Goal: Navigation & Orientation: Go to known website

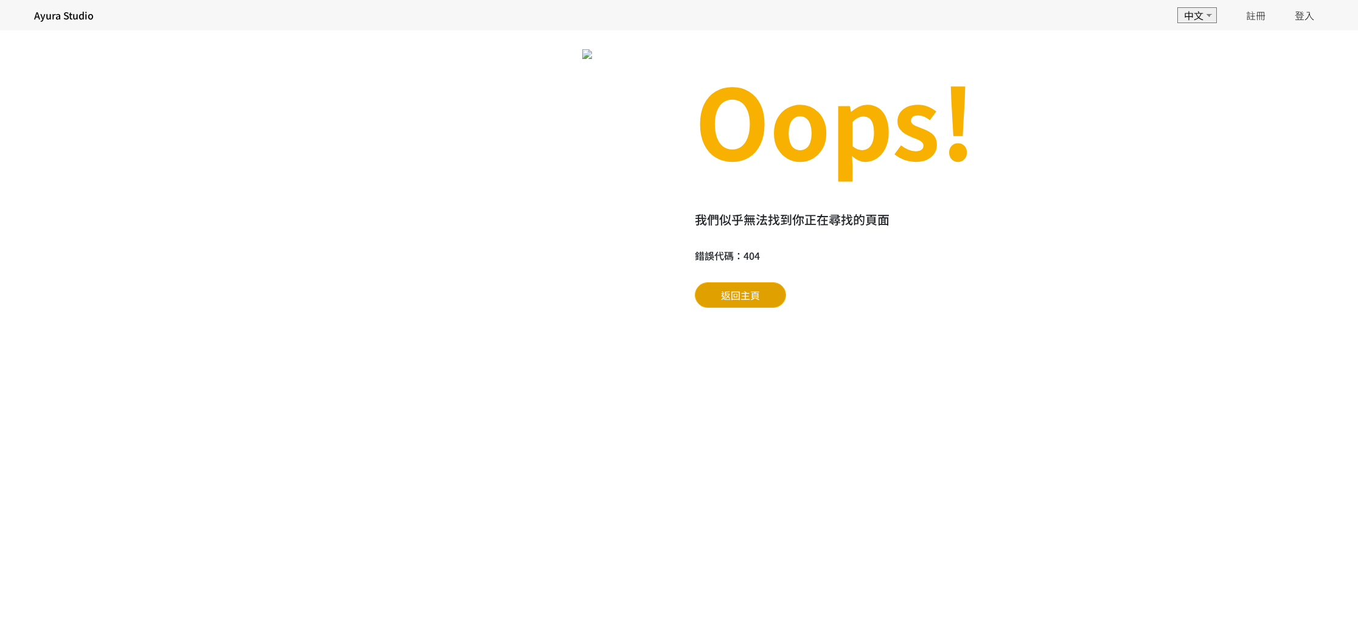
click at [746, 302] on span "返回主頁" at bounding box center [740, 295] width 39 height 15
click at [79, 6] on link "Ayura Studio" at bounding box center [61, 15] width 64 height 24
click at [67, 17] on h4 "Ayura Studio" at bounding box center [64, 15] width 60 height 15
